Goal: Task Accomplishment & Management: Manage account settings

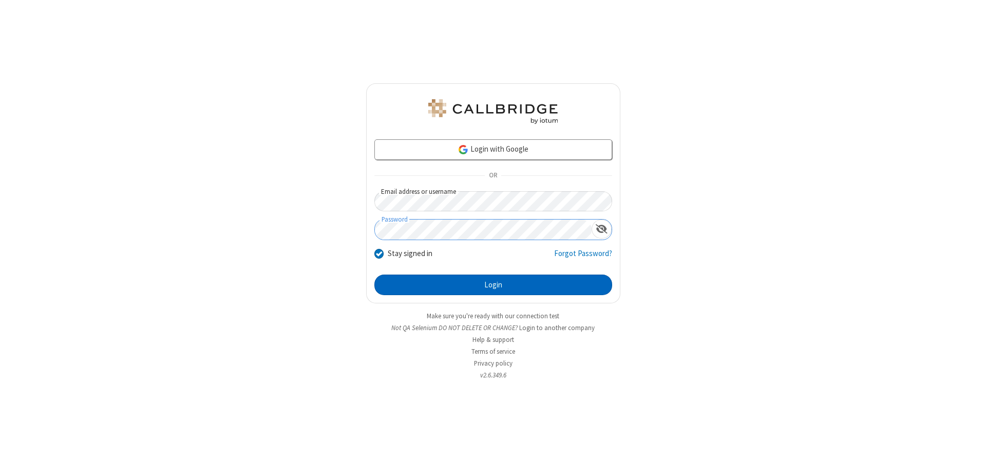
click at [493, 285] on button "Login" at bounding box center [494, 284] width 238 height 21
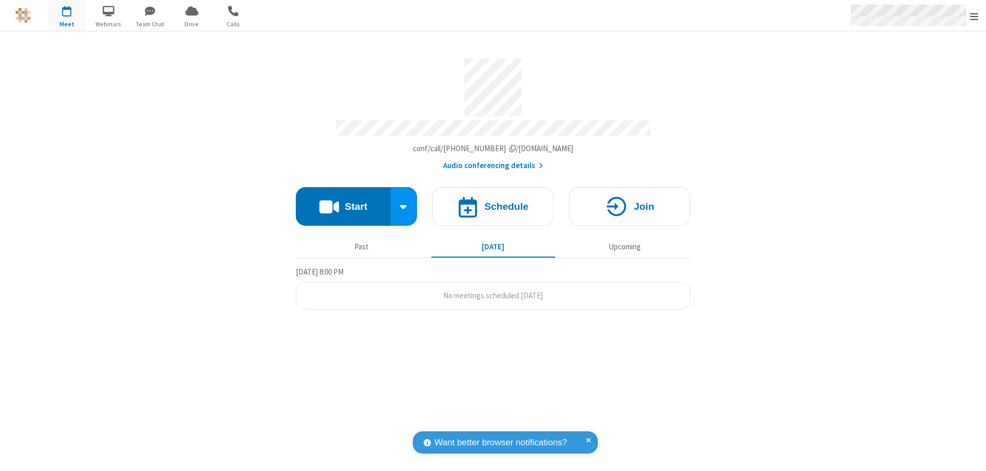
click at [975, 16] on span "Open menu" at bounding box center [974, 16] width 8 height 10
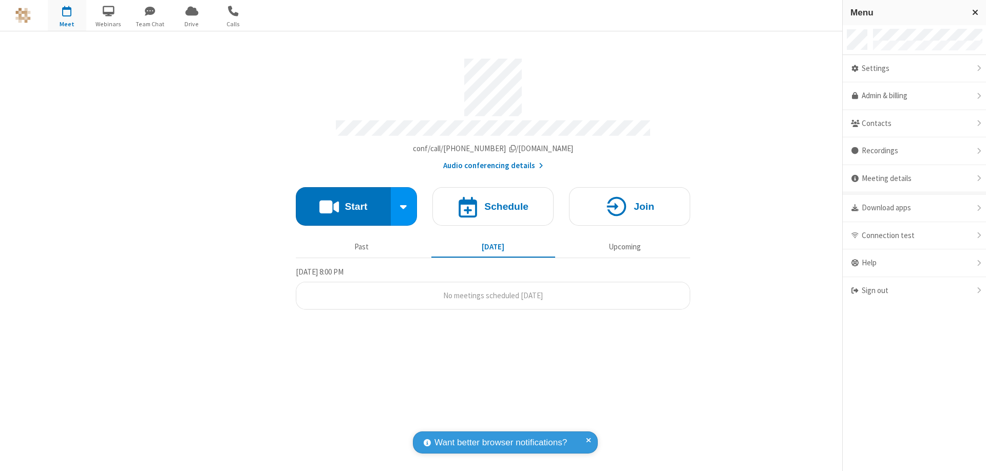
click at [914, 68] on div "Settings" at bounding box center [914, 69] width 143 height 28
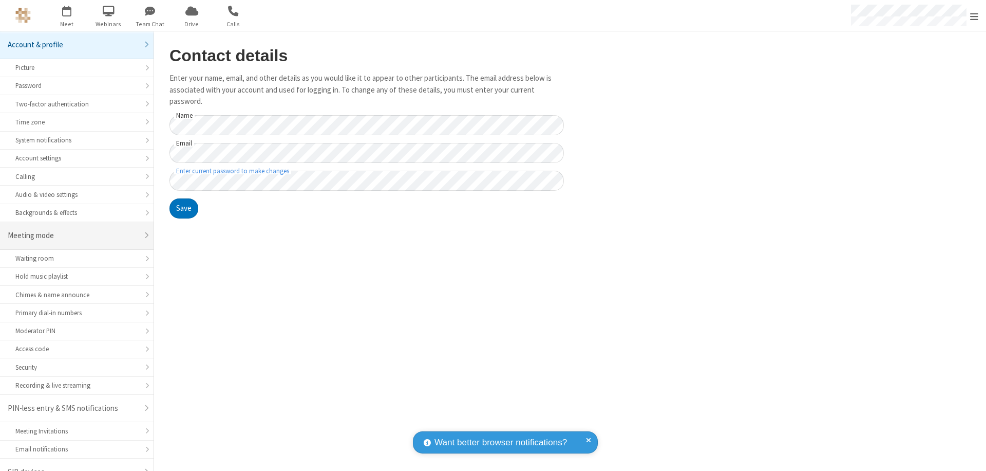
click at [73, 230] on div "Meeting mode" at bounding box center [73, 236] width 130 height 12
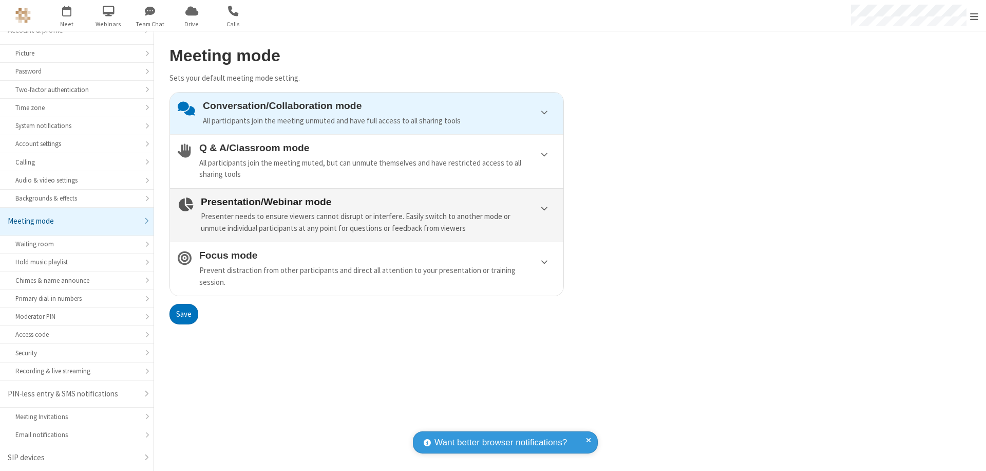
click at [367, 215] on div "Presenter needs to ensure viewers cannot disrupt or interfere. Easily switch to…" at bounding box center [378, 222] width 355 height 23
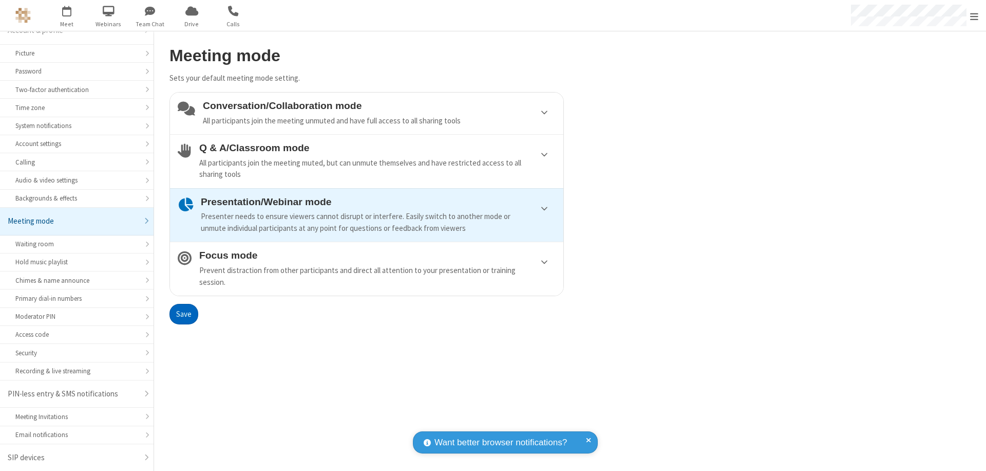
click at [183, 313] on button "Save" at bounding box center [184, 314] width 29 height 21
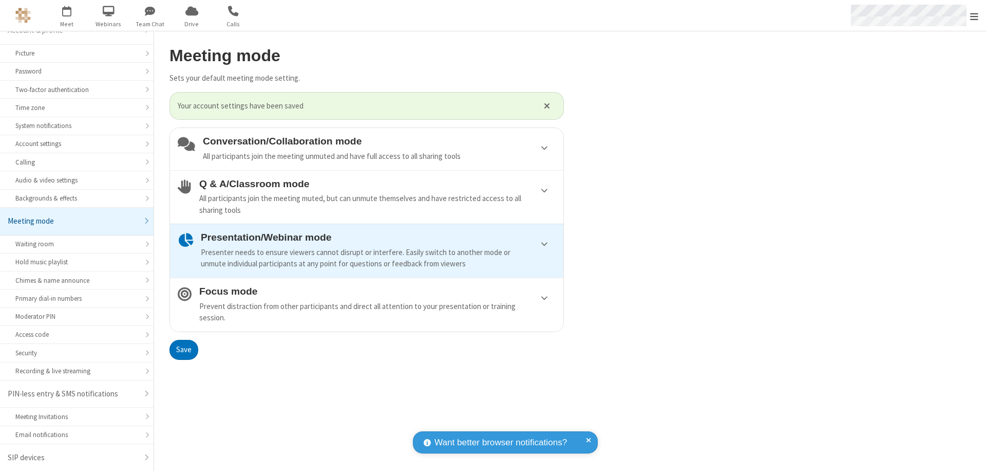
click at [975, 15] on span "Open menu" at bounding box center [974, 16] width 8 height 10
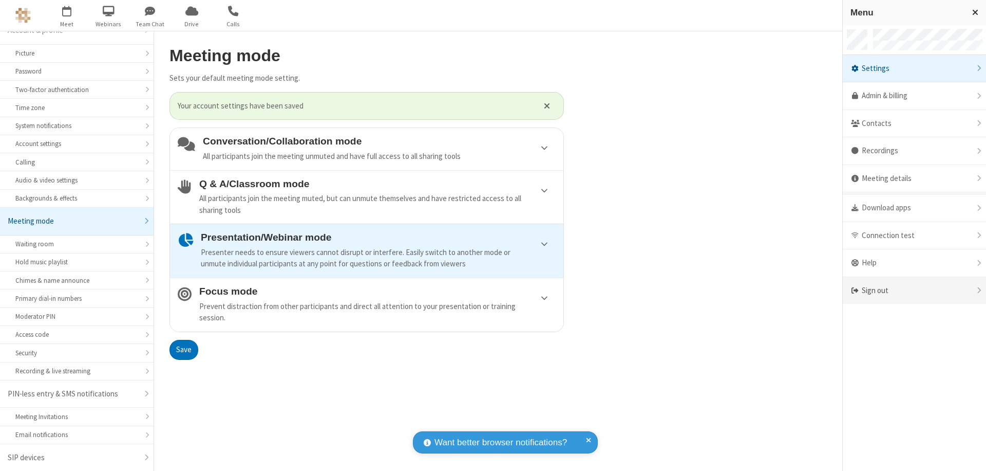
click at [914, 290] on div "Sign out" at bounding box center [914, 290] width 143 height 27
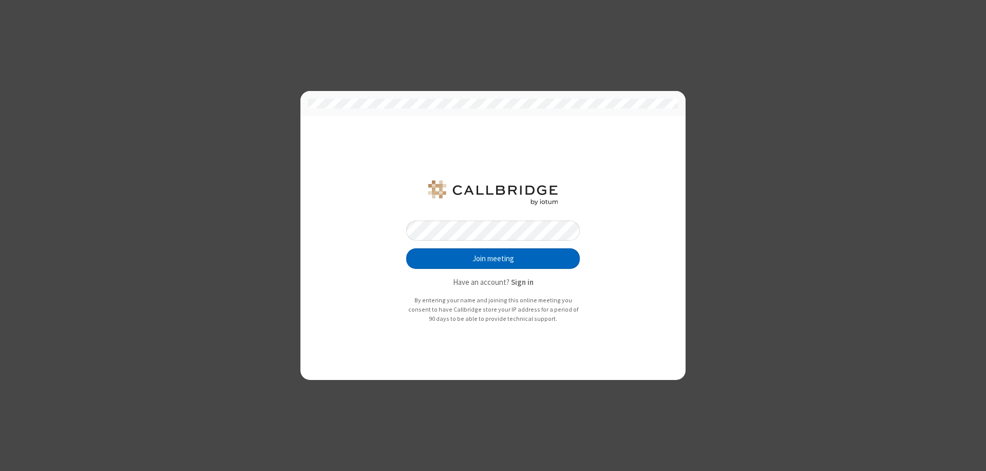
click at [493, 258] on button "Join meeting" at bounding box center [493, 258] width 174 height 21
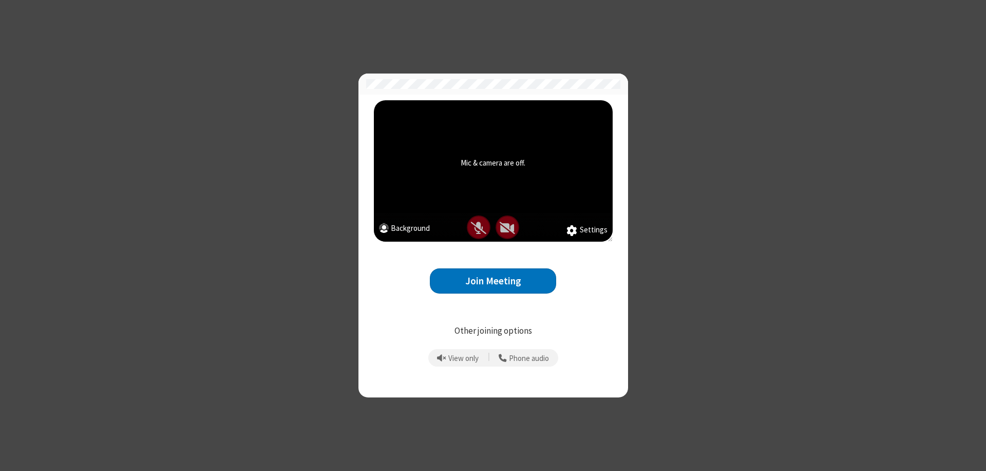
click at [493, 281] on button "Join Meeting" at bounding box center [493, 280] width 126 height 25
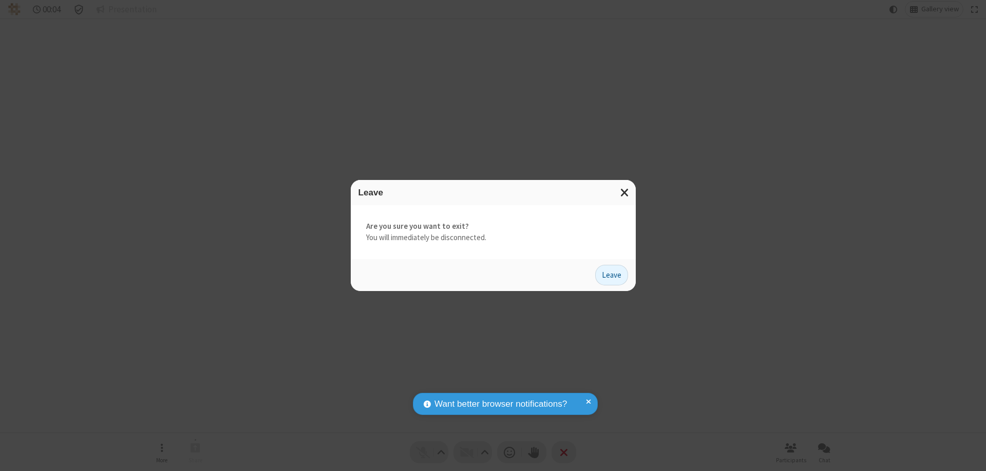
click at [612, 274] on button "Leave" at bounding box center [611, 275] width 33 height 21
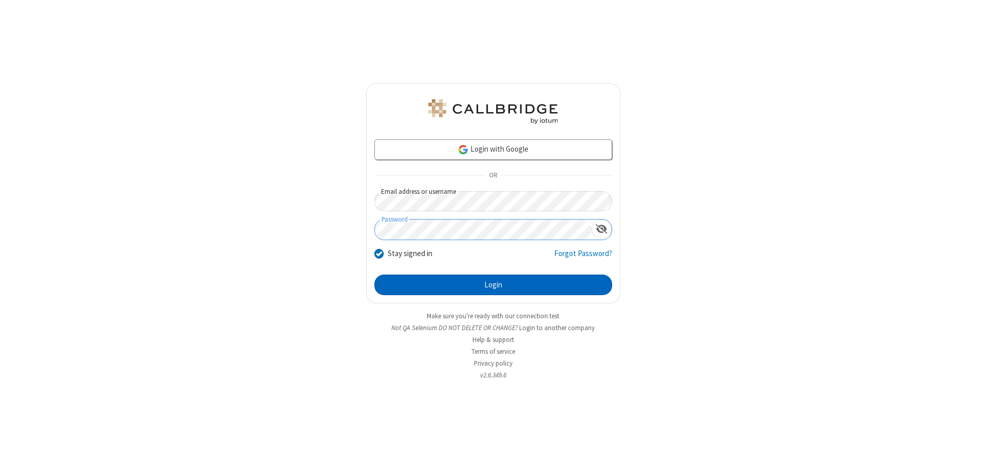
click at [493, 285] on button "Login" at bounding box center [494, 284] width 238 height 21
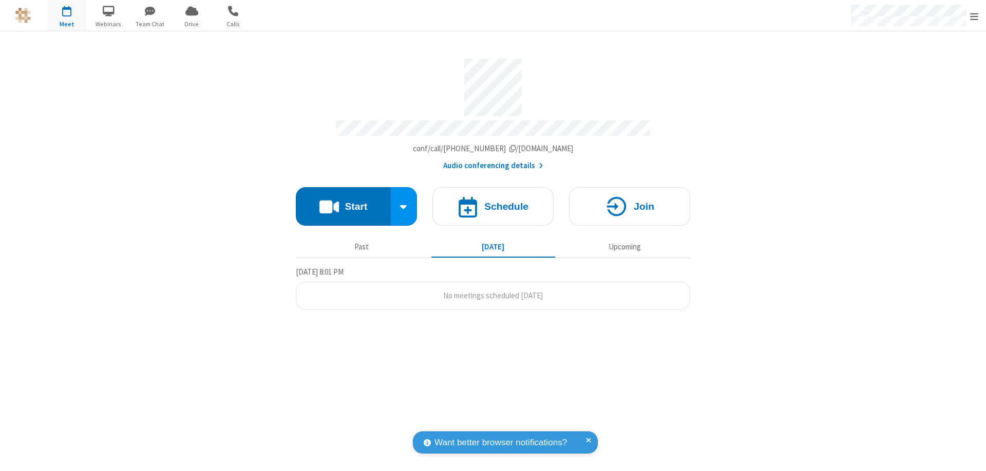
click at [975, 16] on span "Open menu" at bounding box center [974, 16] width 8 height 10
click at [914, 68] on div "Settings" at bounding box center [914, 69] width 143 height 28
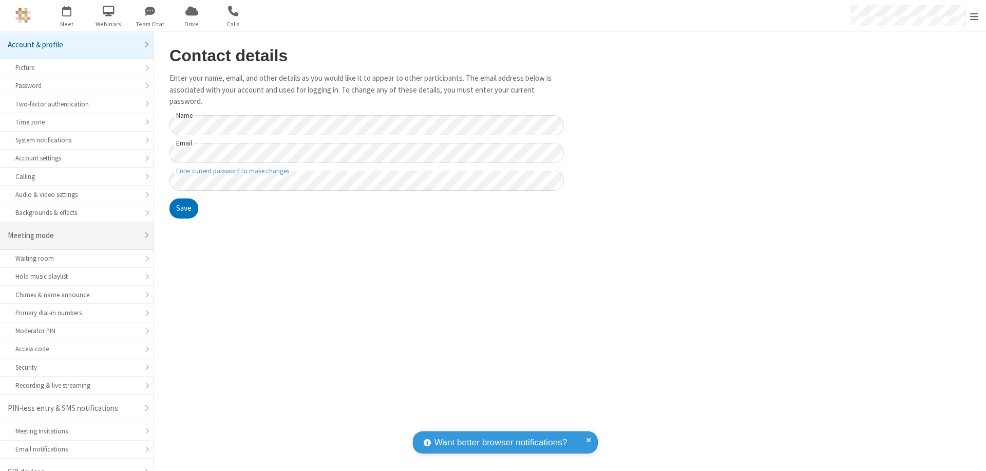
click at [73, 230] on div "Meeting mode" at bounding box center [73, 236] width 130 height 12
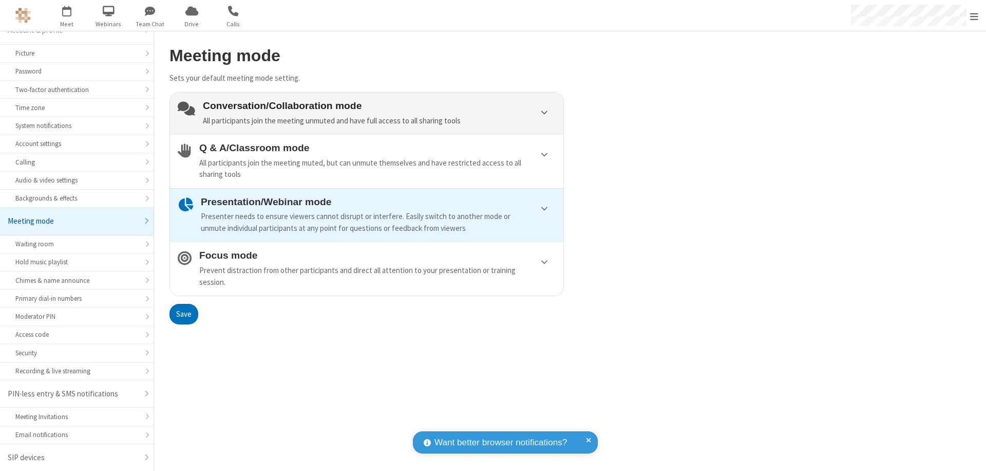
click at [367, 113] on div "Conversation/Collaboration mode All participants join the meeting unmuted and h…" at bounding box center [379, 113] width 353 height 26
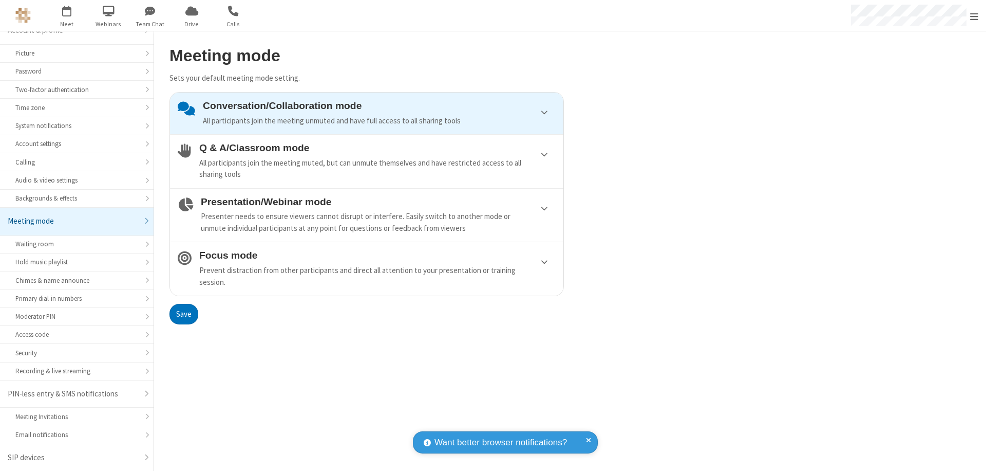
click at [183, 313] on button "Save" at bounding box center [184, 314] width 29 height 21
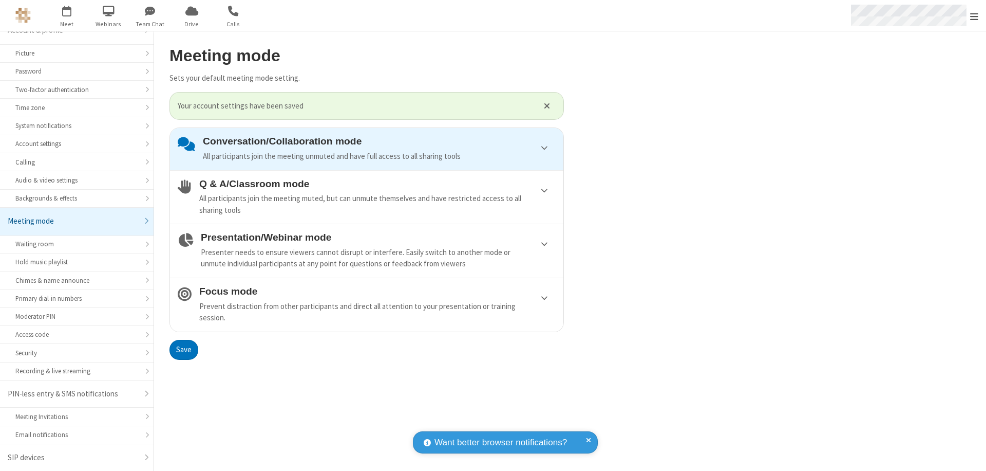
click at [975, 15] on span "Open menu" at bounding box center [974, 16] width 8 height 10
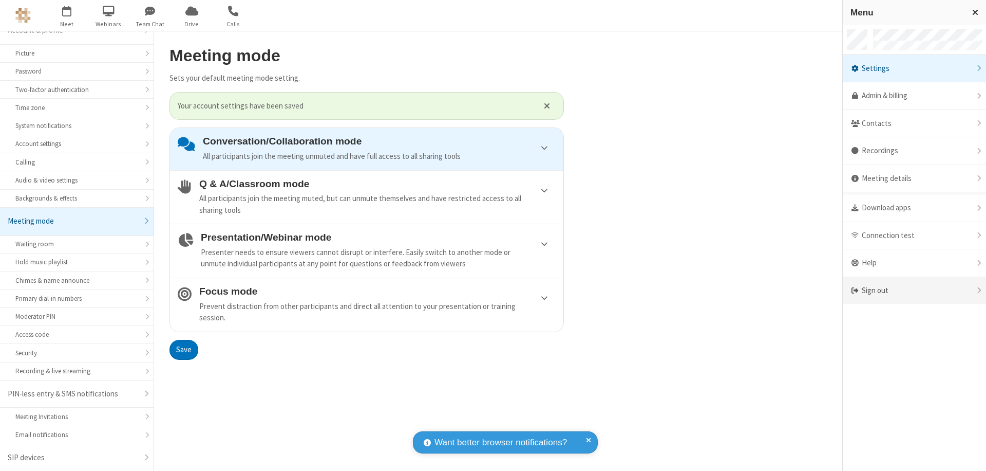
click at [914, 290] on div "Sign out" at bounding box center [914, 290] width 143 height 27
